Goal: Task Accomplishment & Management: Manage account settings

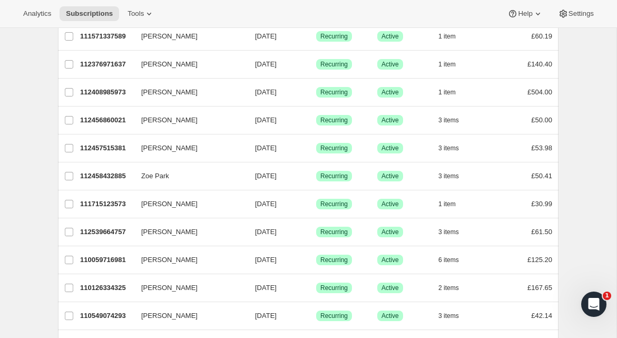
scroll to position [431, 0]
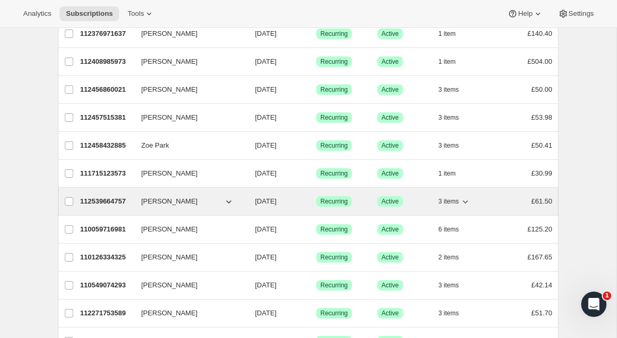
click at [116, 201] on p "112539664757" at bounding box center [106, 201] width 53 height 11
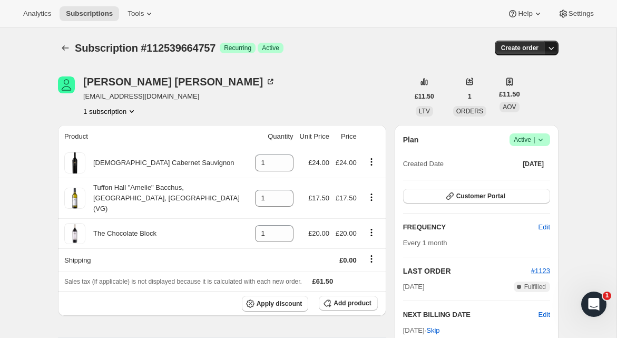
click at [553, 50] on icon "button" at bounding box center [551, 48] width 11 height 11
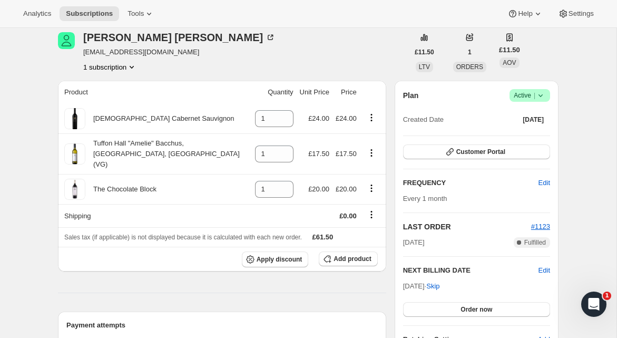
scroll to position [40, 0]
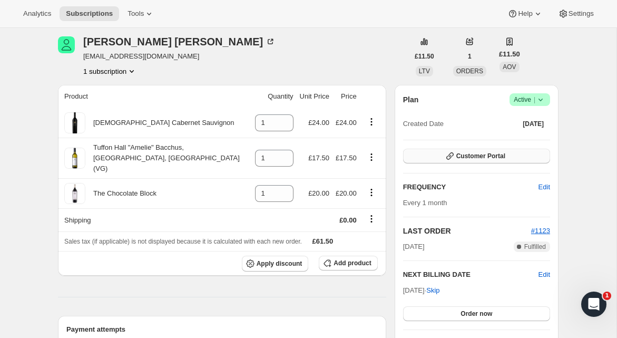
click at [486, 155] on span "Customer Portal" at bounding box center [481, 156] width 49 height 8
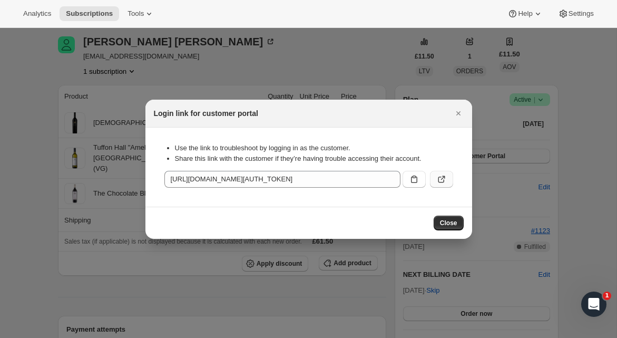
click at [438, 179] on icon ":rbu:" at bounding box center [442, 179] width 11 height 11
click at [460, 112] on icon "Close" at bounding box center [458, 113] width 11 height 11
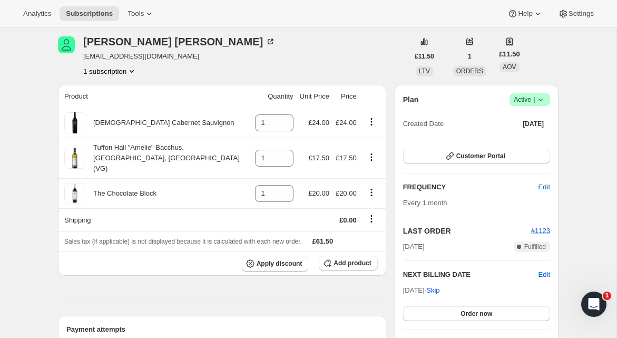
drag, startPoint x: 40, startPoint y: 81, endPoint x: 16, endPoint y: 90, distance: 24.7
